Goal: Information Seeking & Learning: Understand process/instructions

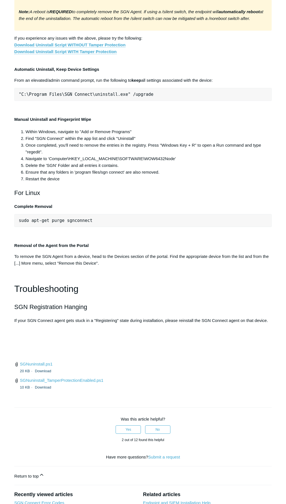
scroll to position [1048, 0]
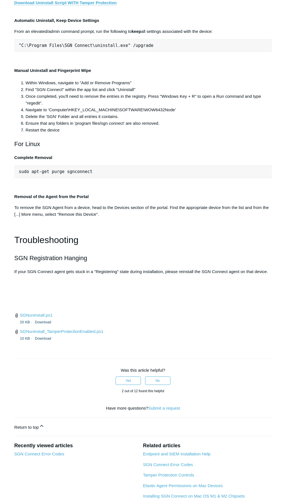
copy div ""C:\Program Files\SGN Connect\uninstall.exe""
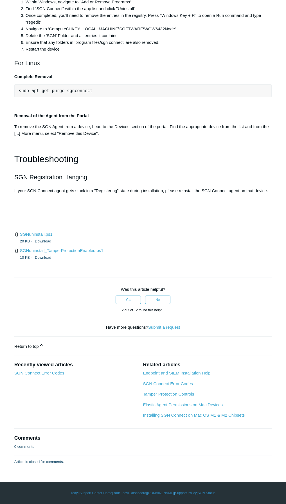
scroll to position [1132, 0]
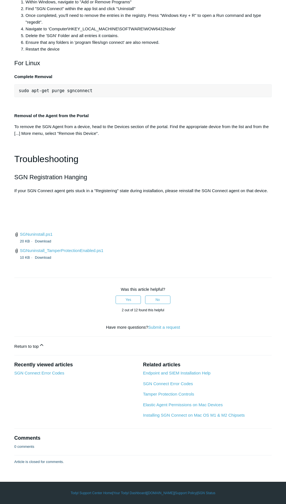
drag, startPoint x: 157, startPoint y: 183, endPoint x: 214, endPoint y: 183, distance: 57.3
